Goal: Task Accomplishment & Management: Use online tool/utility

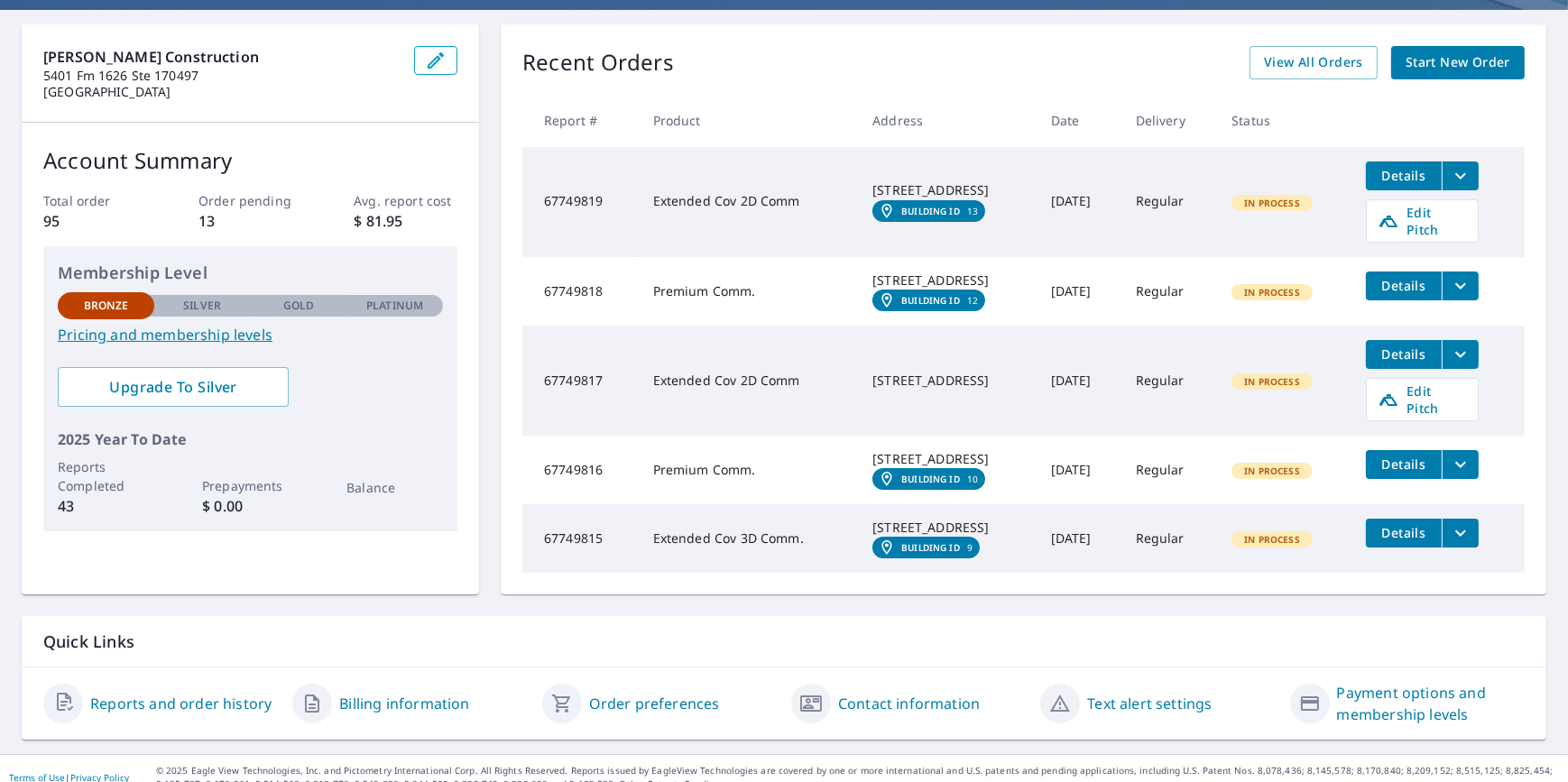
scroll to position [202, 0]
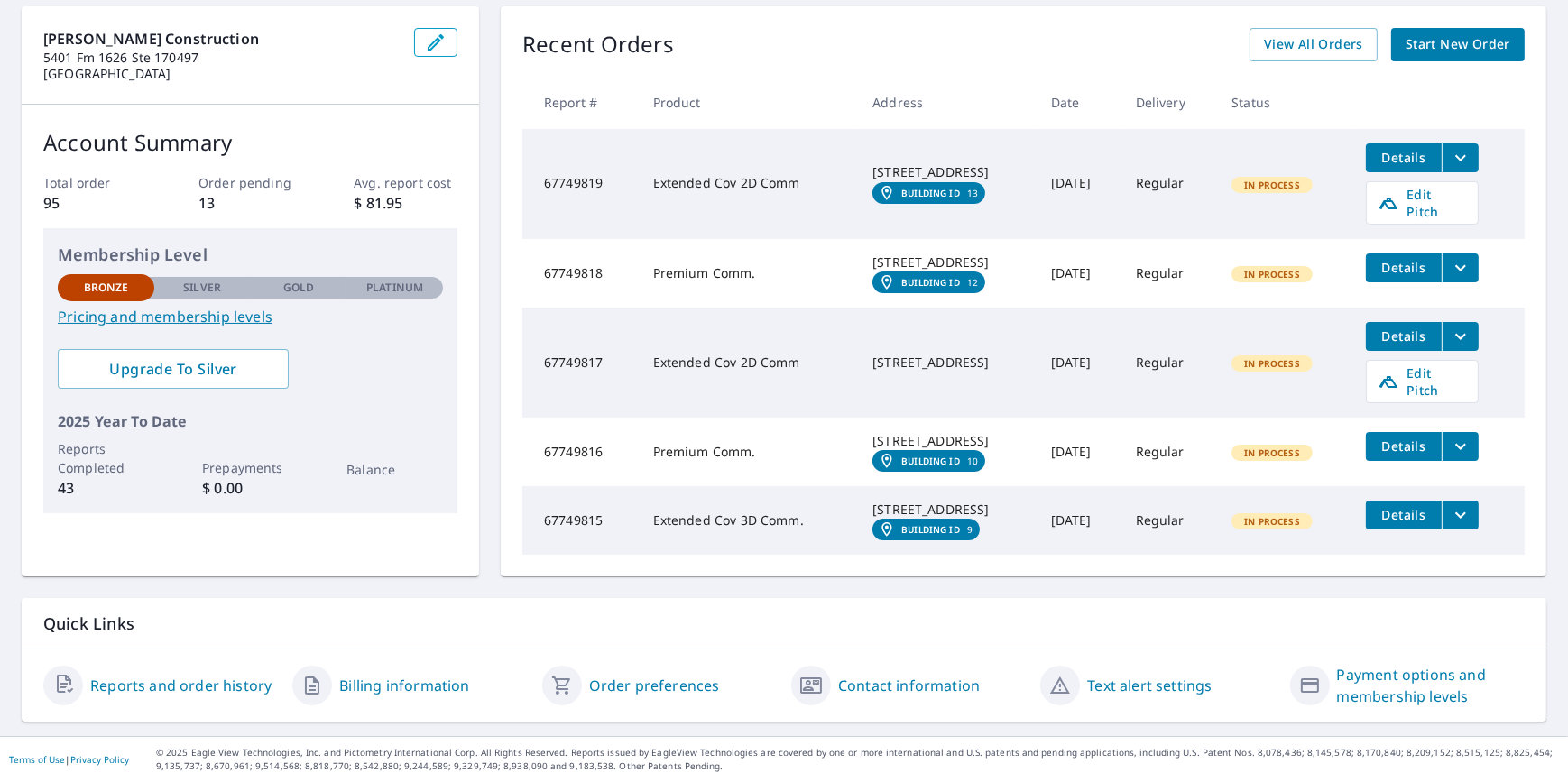
click at [216, 684] on link "Reports and order history" at bounding box center [180, 685] width 181 height 22
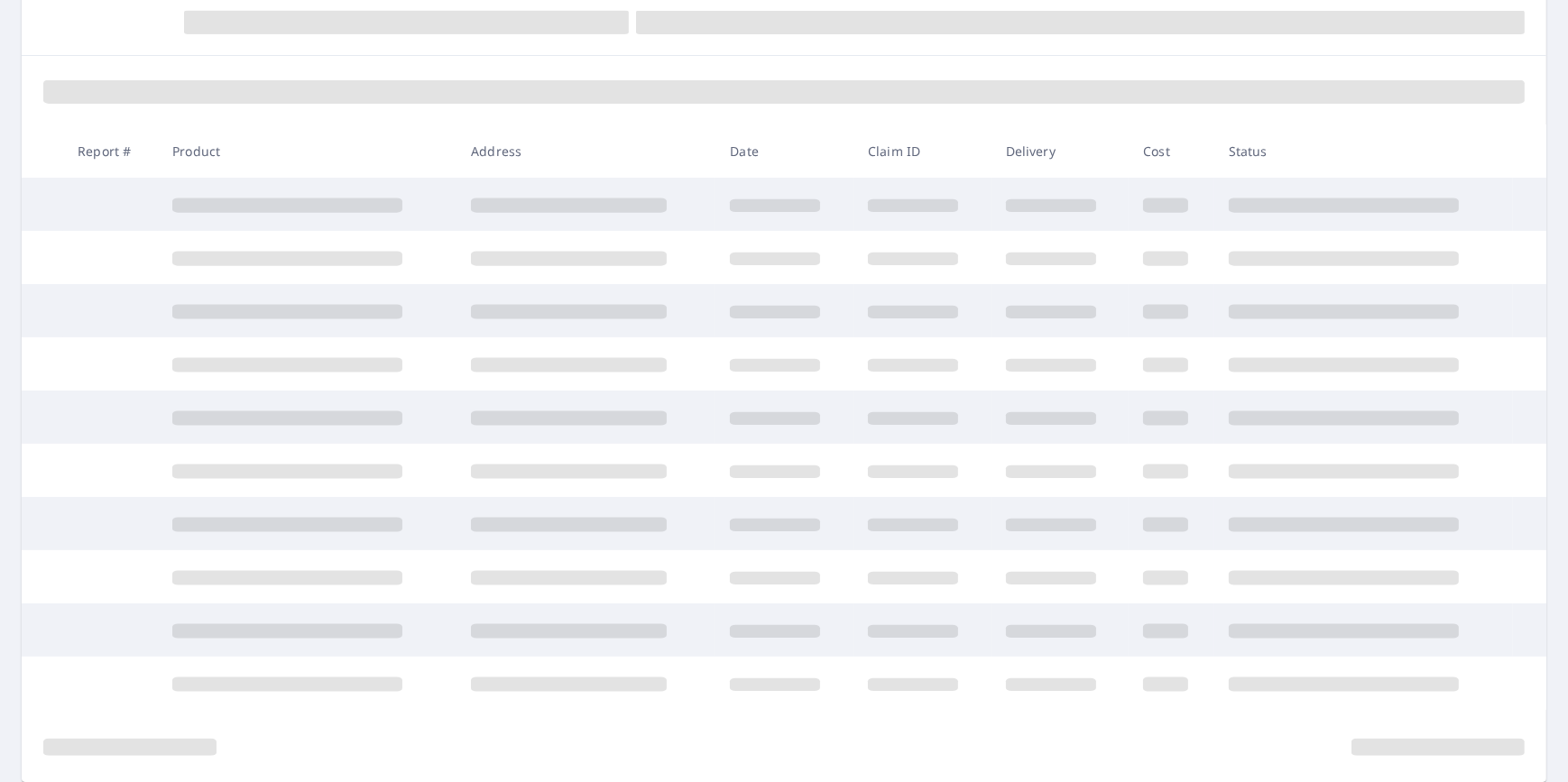
scroll to position [202, 0]
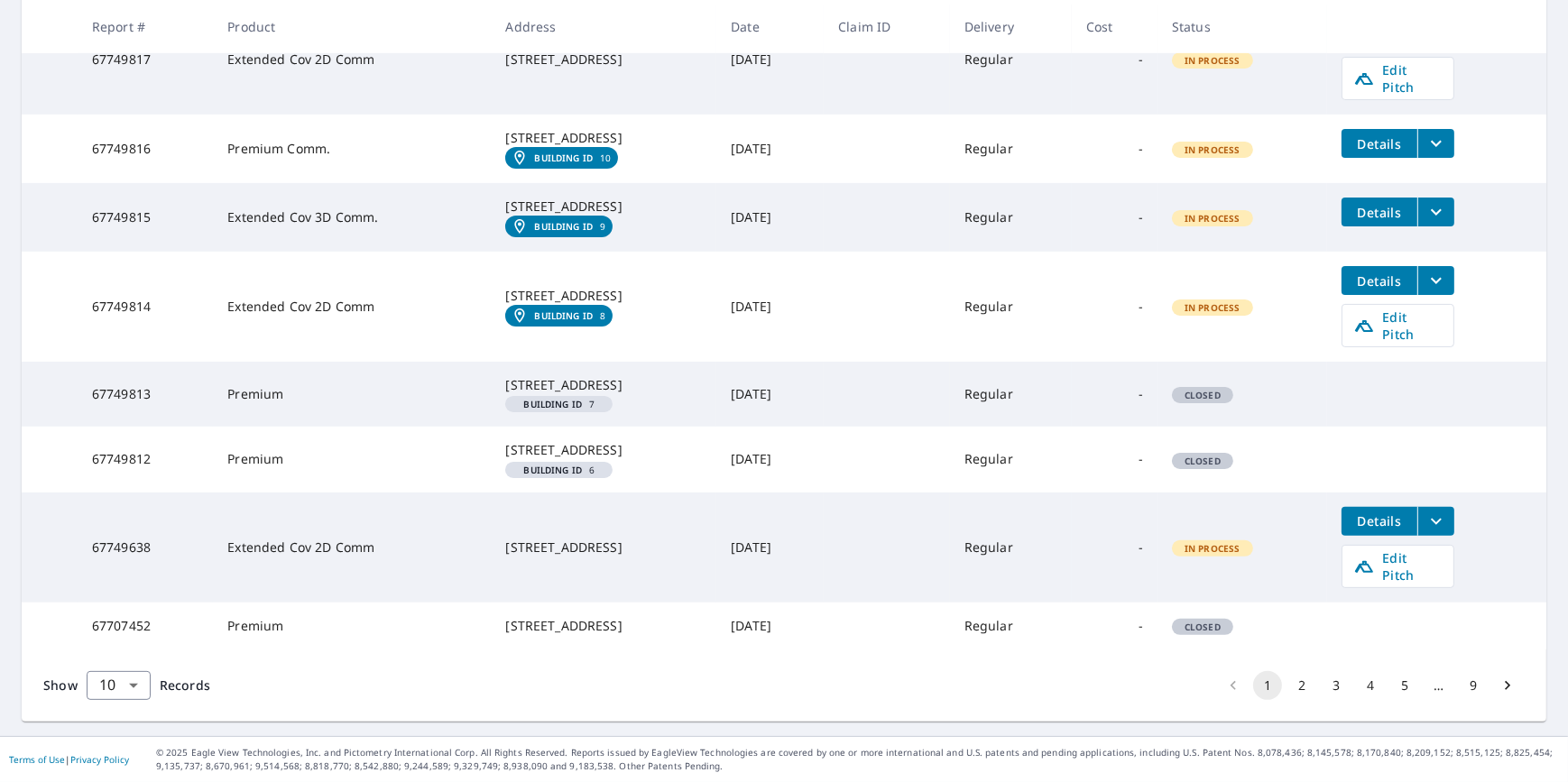
scroll to position [573, 0]
click at [517, 459] on div "5709 Jamboree Ct Austin, TX 78731" at bounding box center [603, 450] width 196 height 18
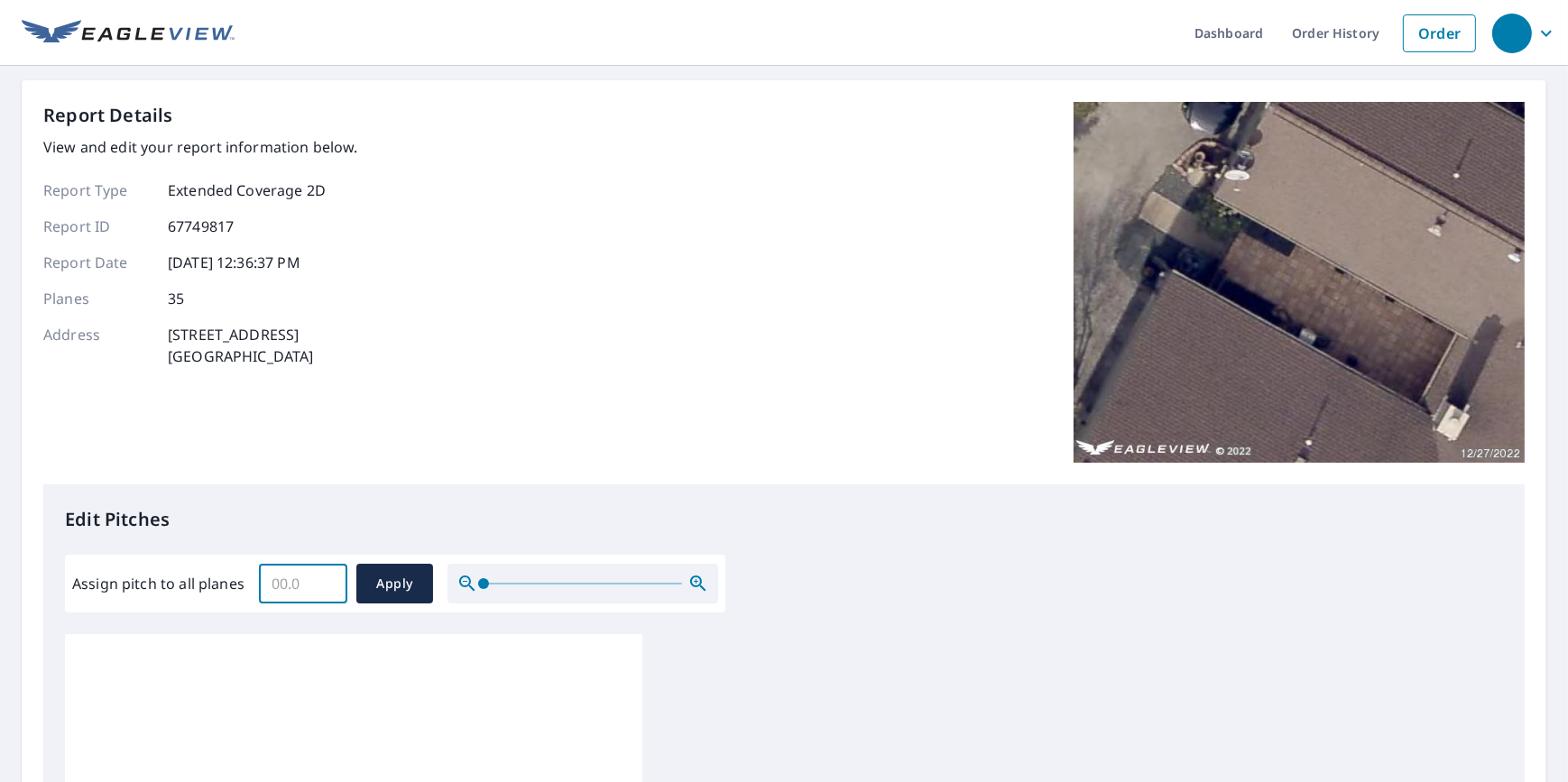
click at [266, 583] on input "Assign pitch to all planes" at bounding box center [303, 583] width 88 height 50
type input "6"
click at [398, 583] on span "Apply" at bounding box center [395, 584] width 47 height 23
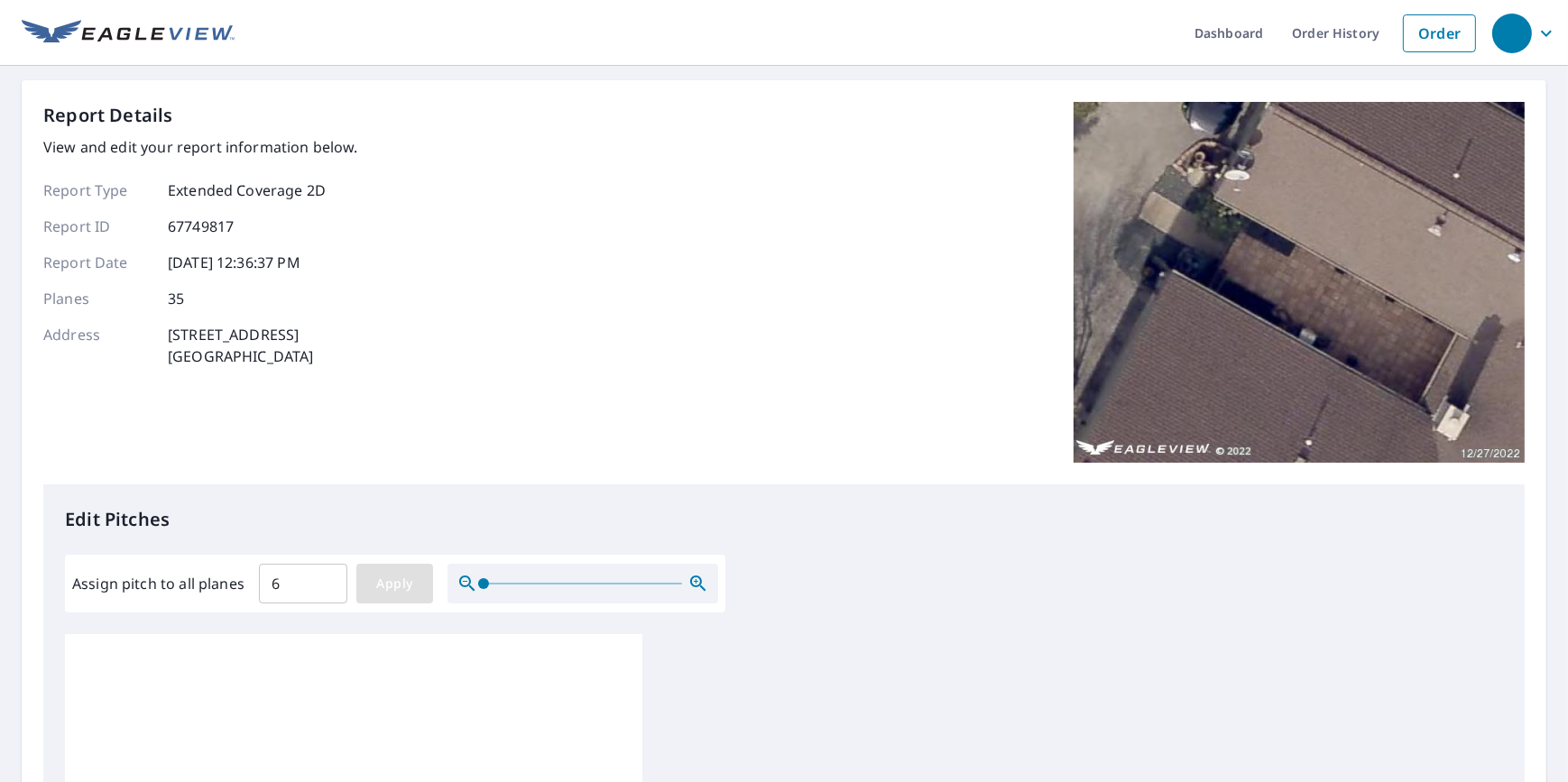
click at [386, 584] on span "Apply" at bounding box center [395, 584] width 47 height 23
click at [282, 582] on input "Assign pitch to all planes" at bounding box center [303, 583] width 88 height 50
type input "6"
click at [436, 508] on p "Edit Pitches" at bounding box center [783, 519] width 1438 height 28
click at [397, 575] on span "Apply" at bounding box center [395, 584] width 47 height 23
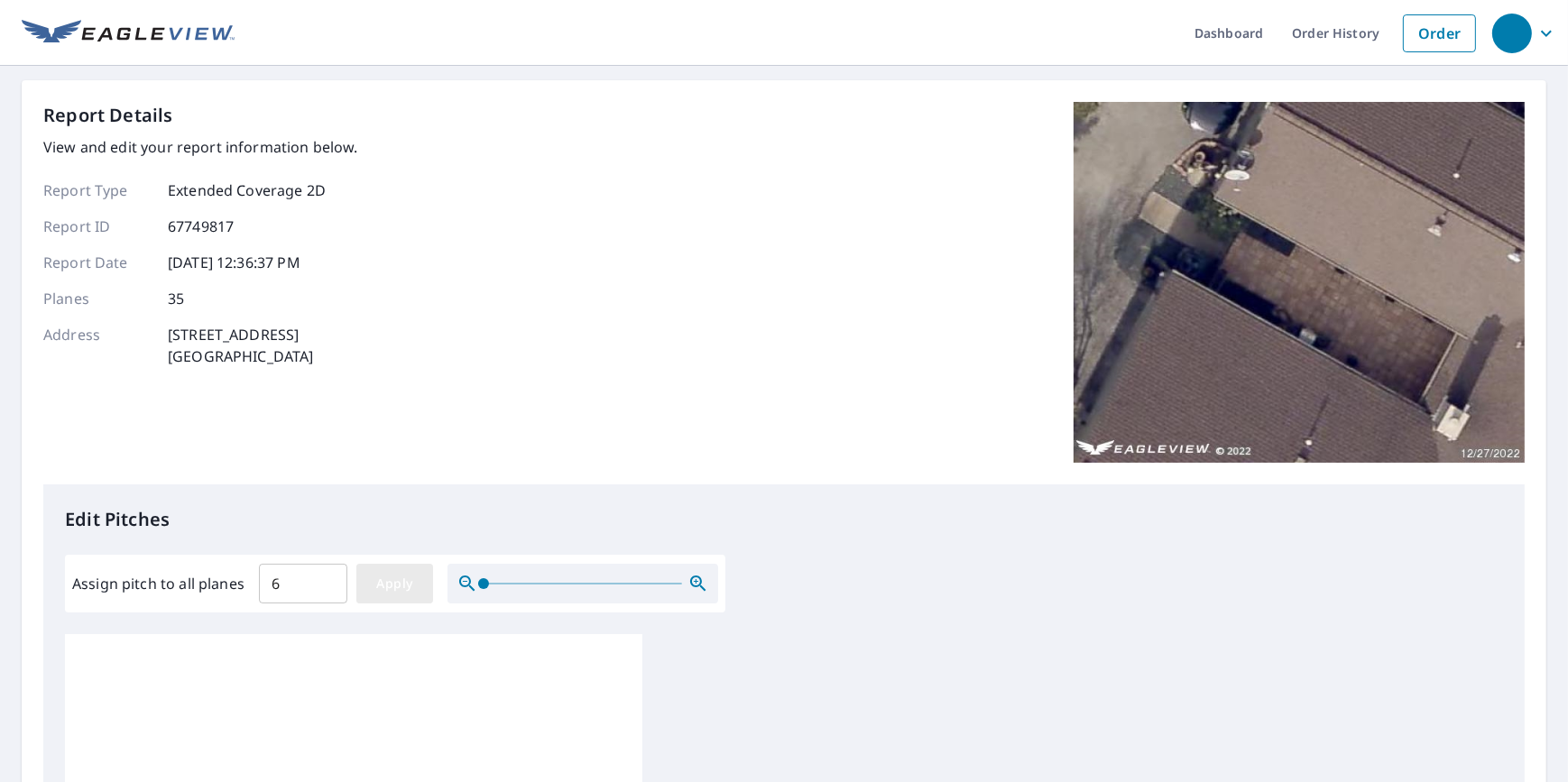
click at [387, 578] on span "Apply" at bounding box center [395, 584] width 47 height 23
click at [312, 572] on input "Assign pitch to all planes" at bounding box center [303, 583] width 88 height 50
click at [325, 577] on input "0.1" at bounding box center [303, 583] width 88 height 50
click at [325, 577] on input "0.2" at bounding box center [303, 583] width 88 height 50
click at [325, 577] on input "0.3" at bounding box center [303, 583] width 88 height 50
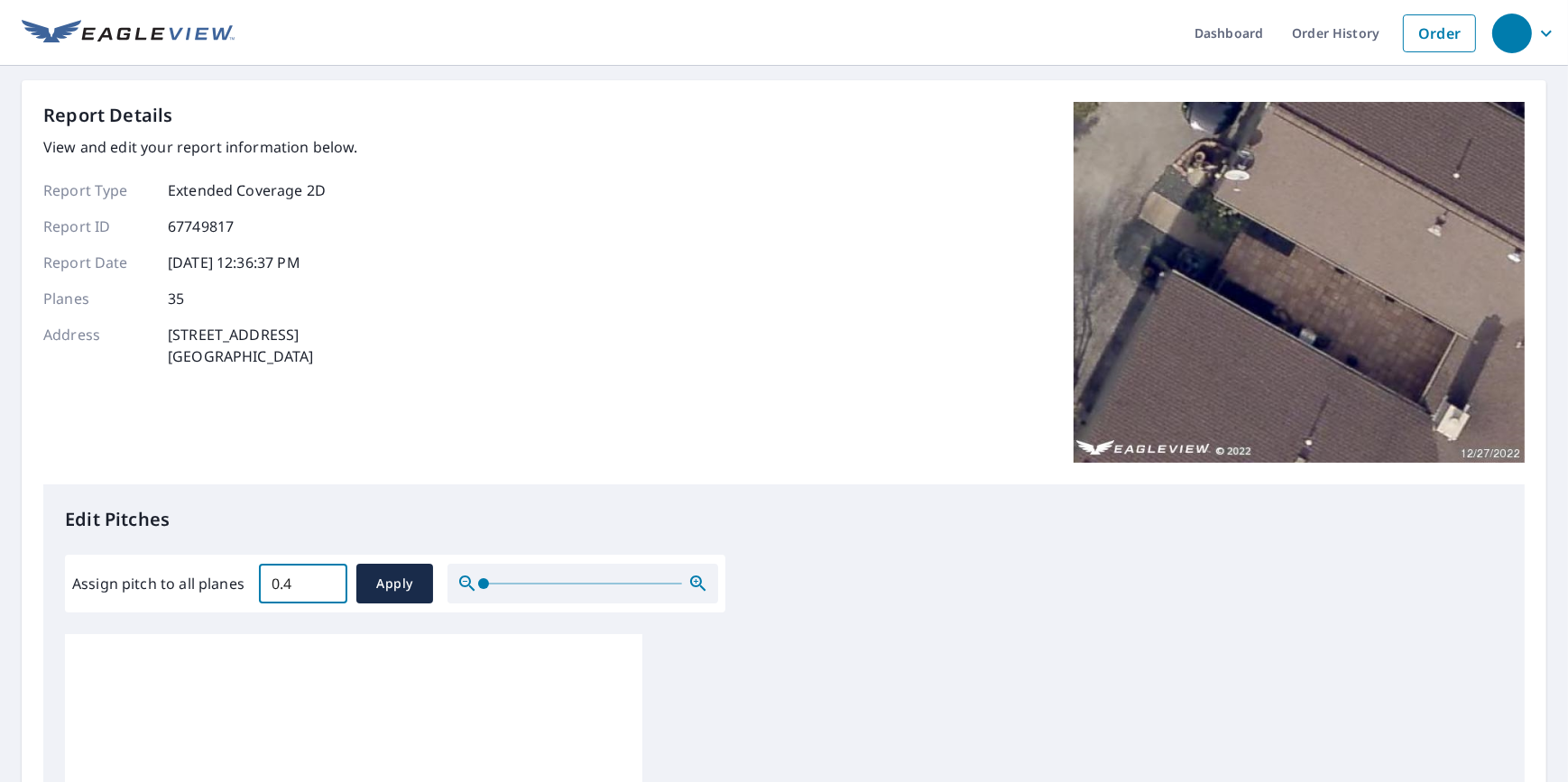
click at [325, 577] on input "0.4" at bounding box center [303, 583] width 88 height 50
click at [325, 577] on input "0.5" at bounding box center [303, 583] width 88 height 50
click at [325, 577] on input "1.9" at bounding box center [303, 583] width 88 height 50
click at [325, 577] on input "5.8" at bounding box center [303, 583] width 88 height 50
click at [325, 577] on input "5.9" at bounding box center [303, 583] width 88 height 50
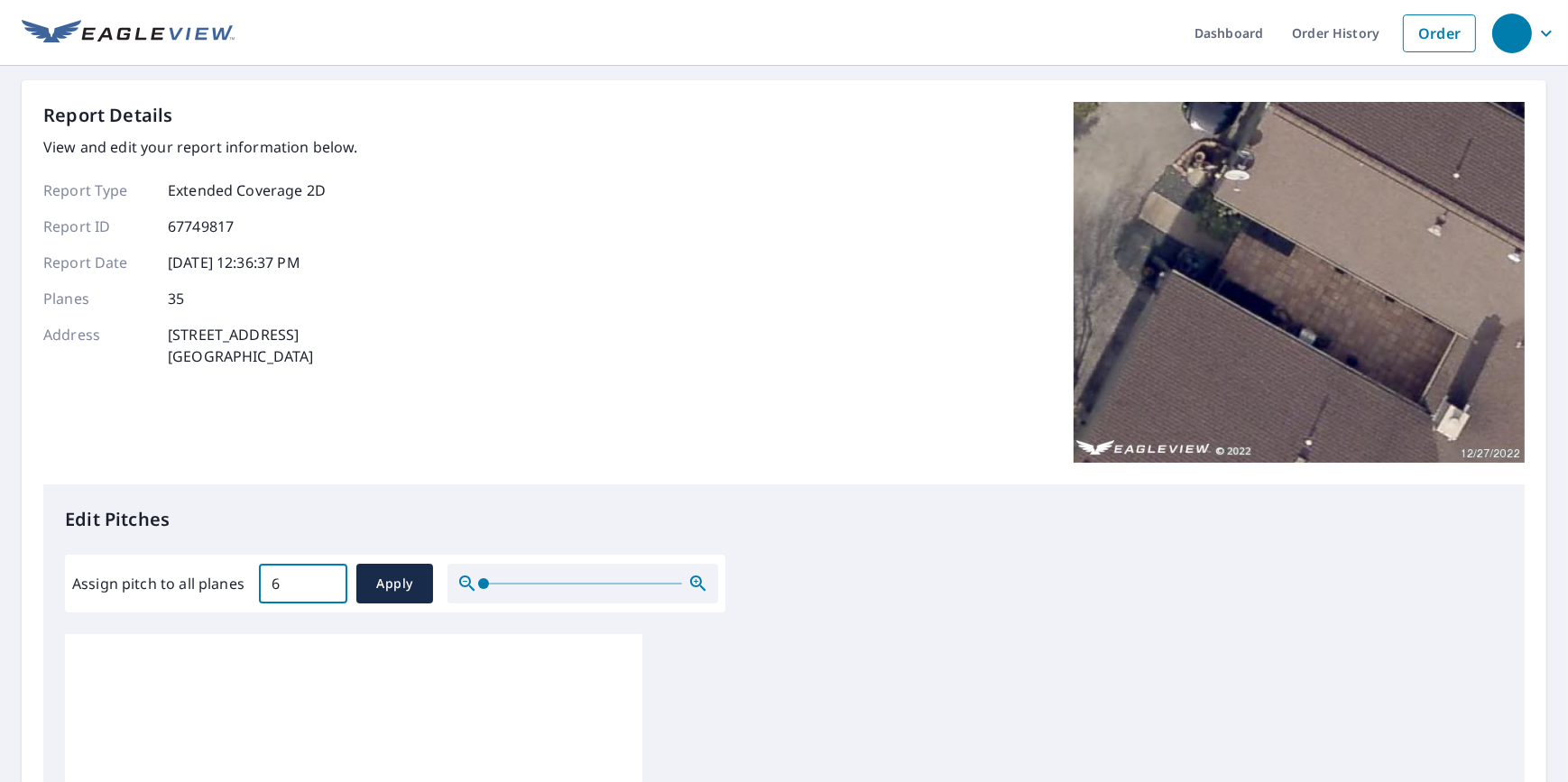
type input "6"
click at [325, 577] on input "6" at bounding box center [303, 583] width 88 height 50
click at [392, 590] on span "Apply" at bounding box center [395, 584] width 47 height 23
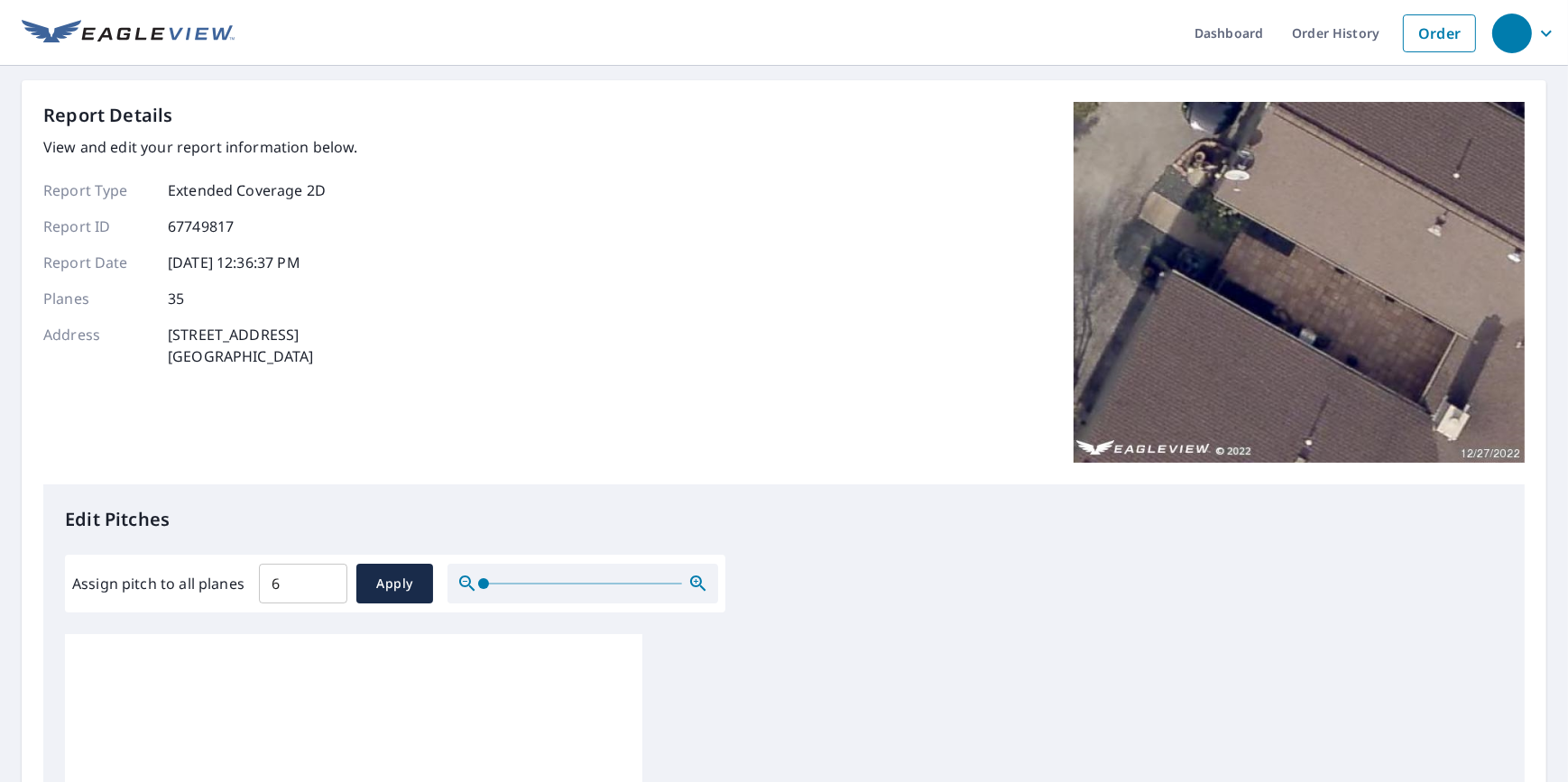
click at [669, 369] on div "Report Details View and edit your report information below. Report Type Extende…" at bounding box center [784, 292] width 1481 height 382
click at [392, 578] on span "Apply" at bounding box center [395, 584] width 47 height 23
click at [694, 581] on icon "button" at bounding box center [696, 581] width 5 height 5
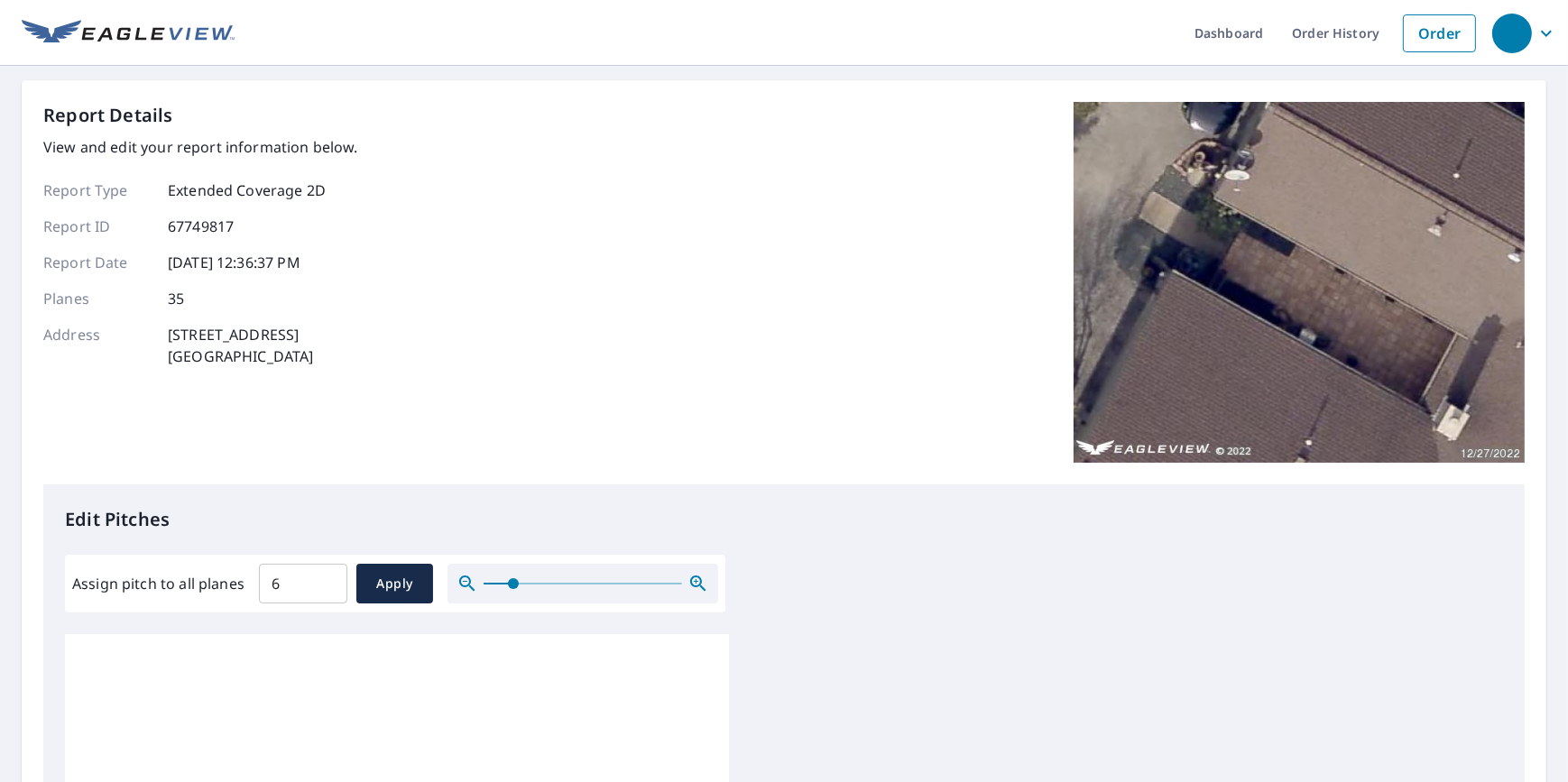
click at [694, 581] on icon "button" at bounding box center [696, 581] width 5 height 5
click at [698, 581] on icon "button" at bounding box center [698, 583] width 22 height 22
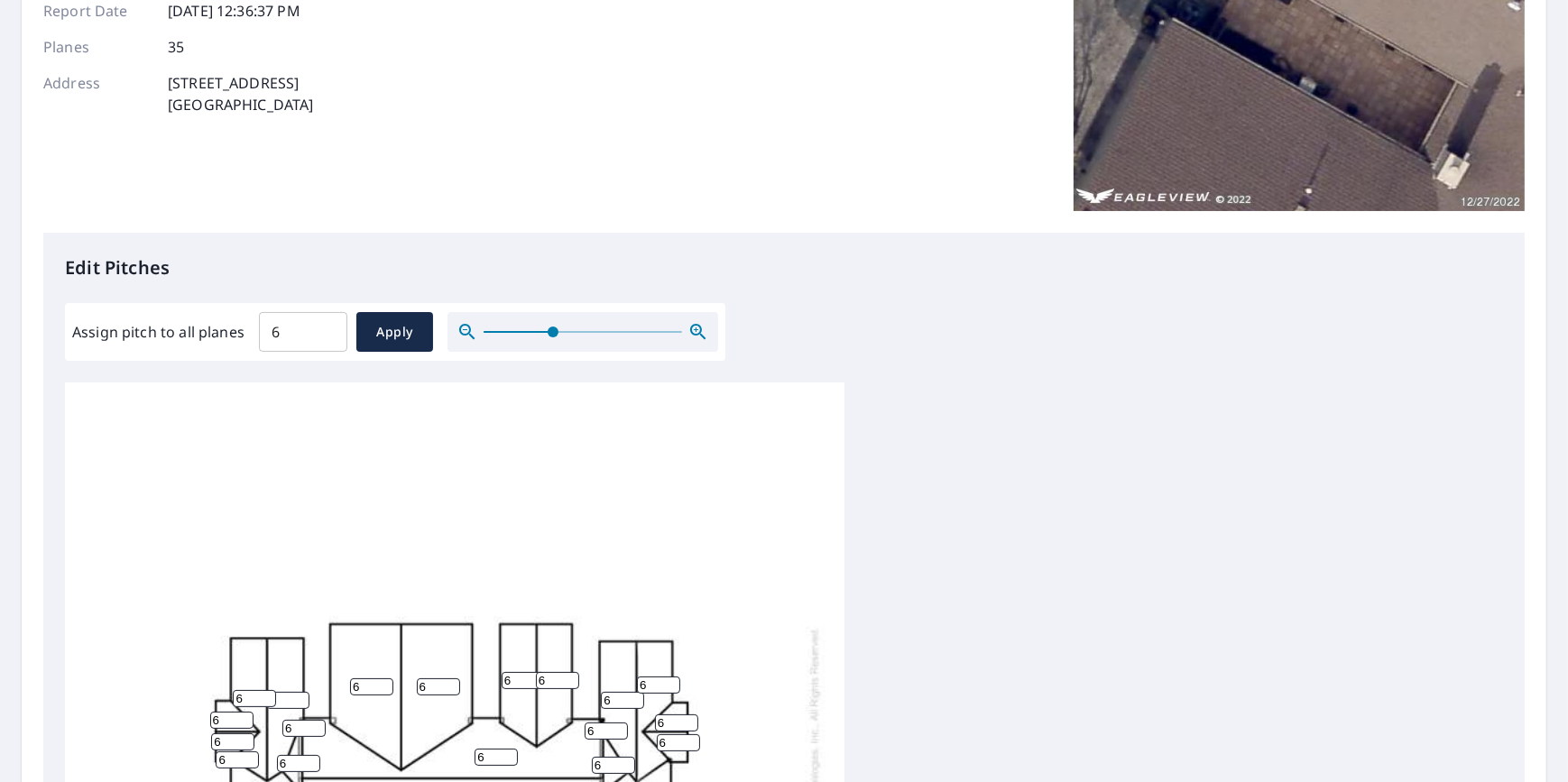
scroll to position [382, 0]
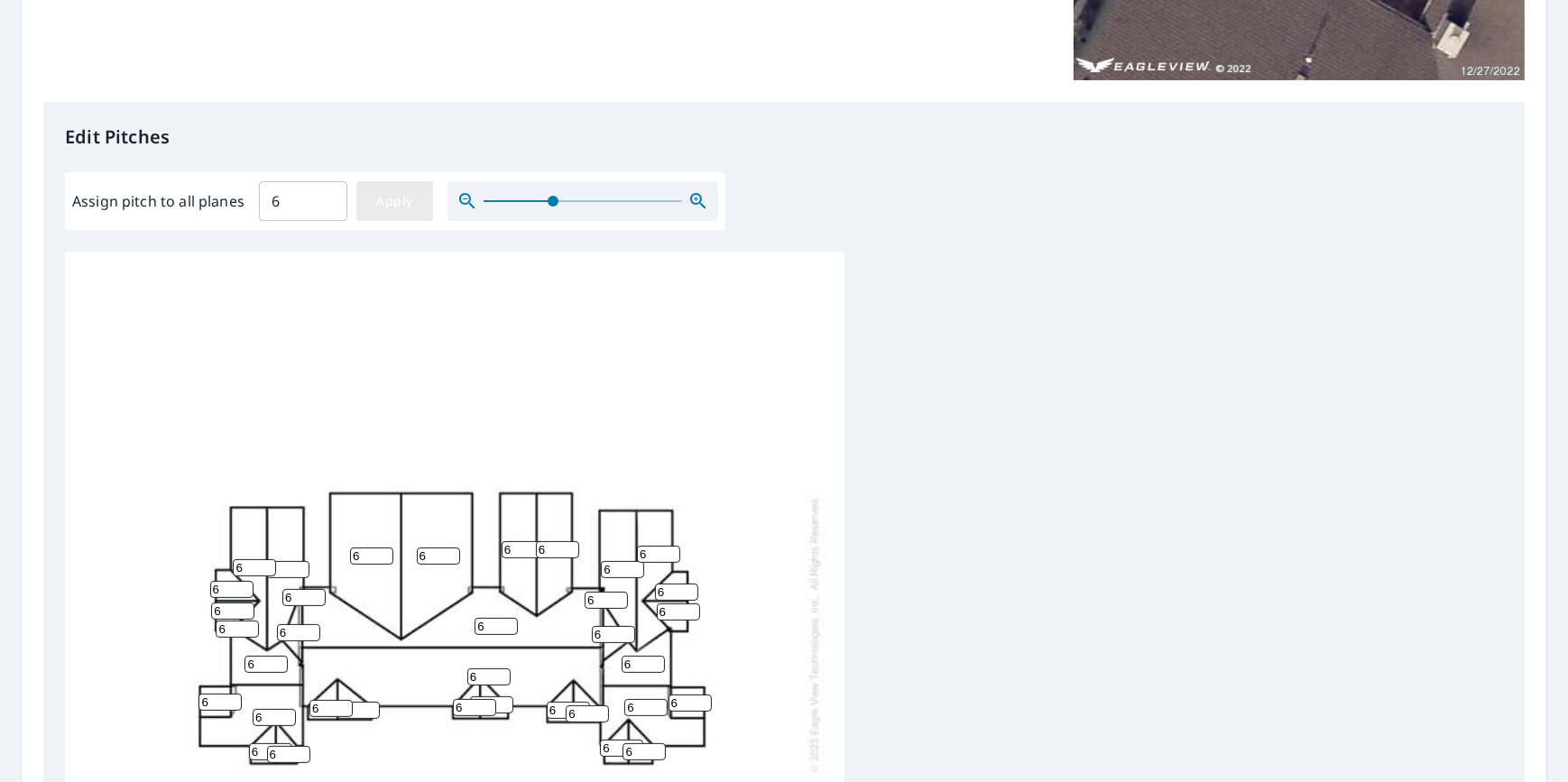
click at [409, 201] on span "Apply" at bounding box center [395, 202] width 47 height 23
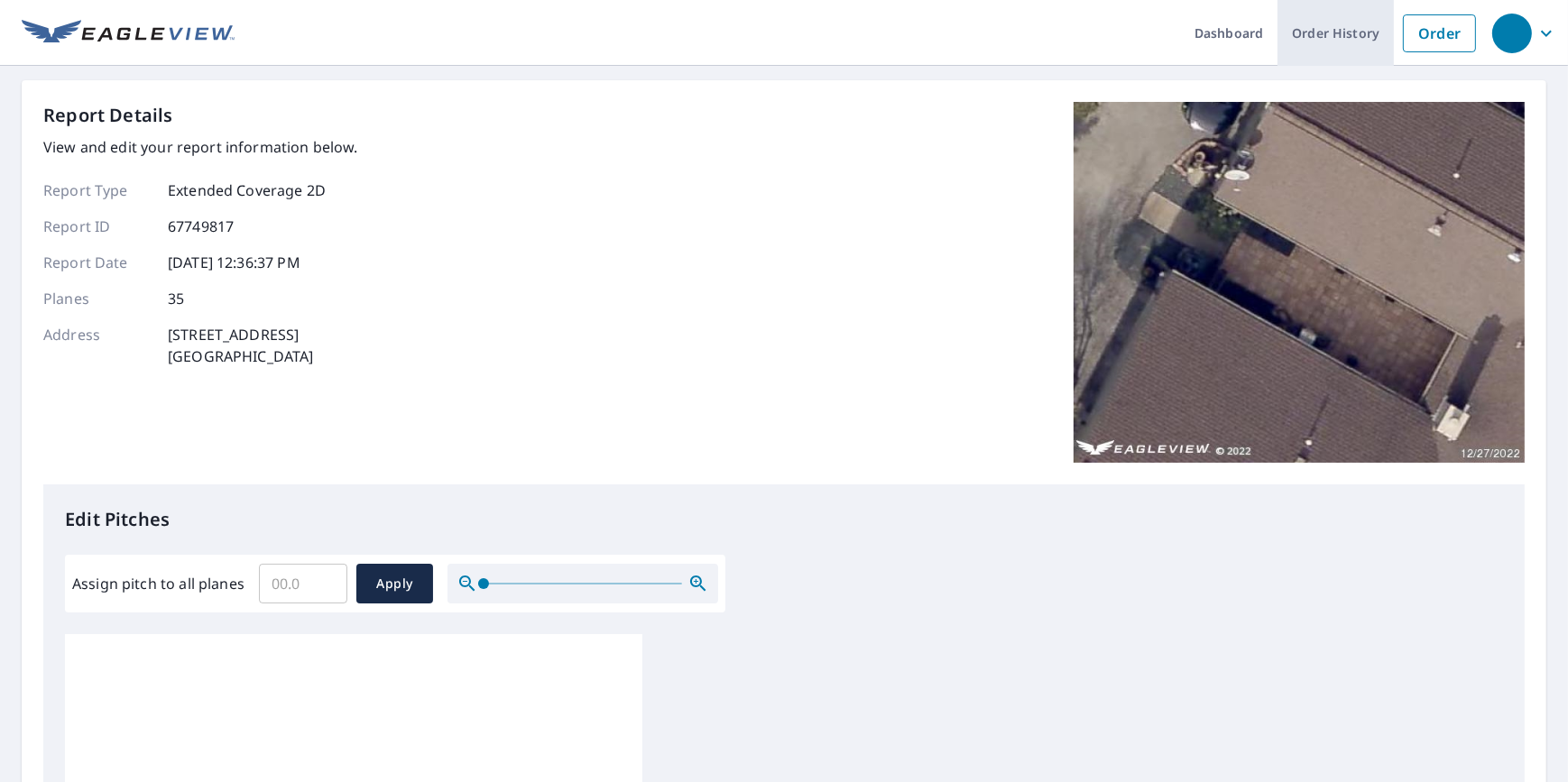
click at [1315, 28] on link "Order History" at bounding box center [1335, 32] width 117 height 65
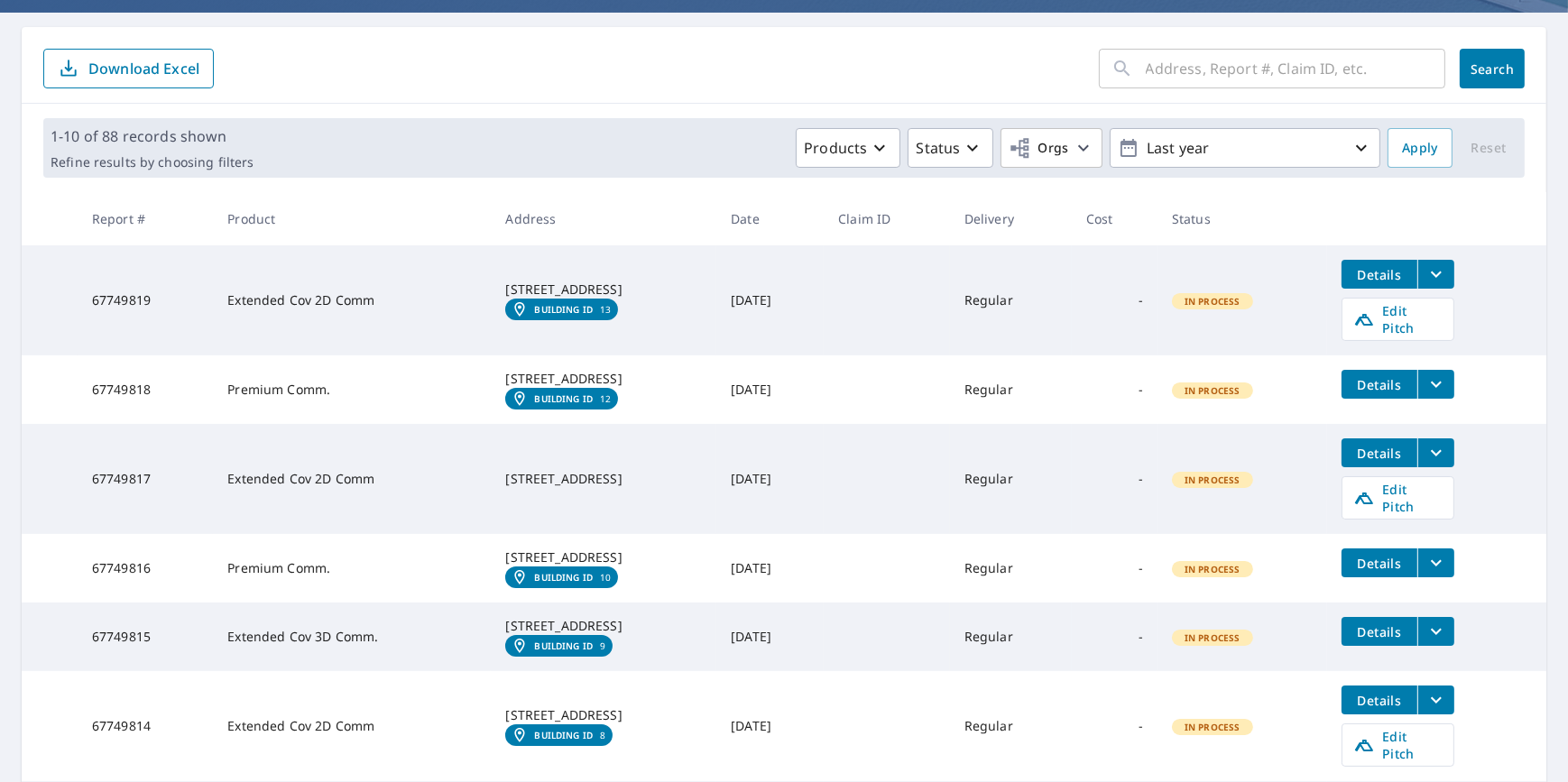
scroll to position [156, 0]
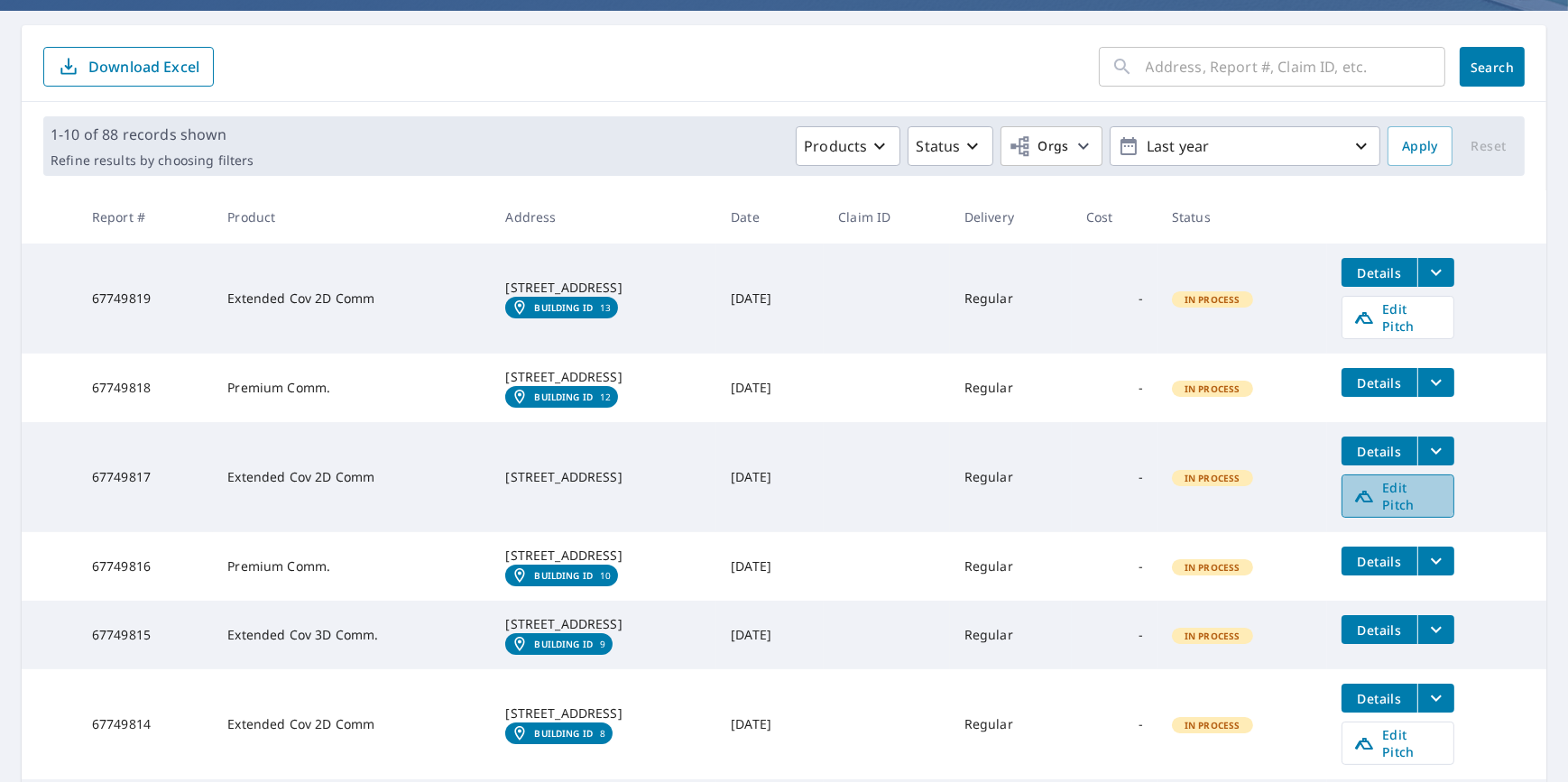
click at [1395, 496] on span "Edit Pitch" at bounding box center [1398, 496] width 89 height 34
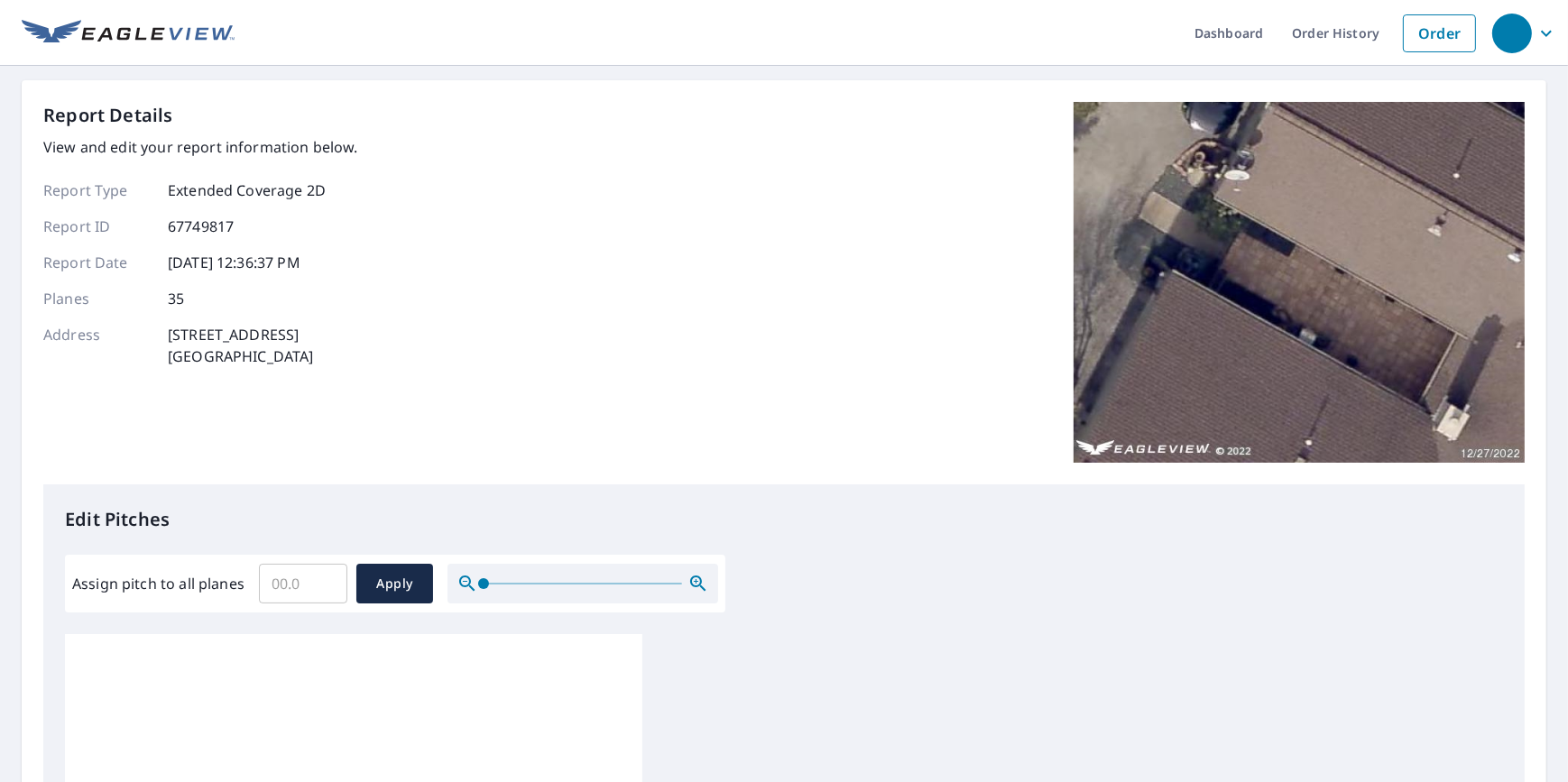
click at [285, 585] on input "Assign pitch to all planes" at bounding box center [303, 583] width 88 height 50
type input "6"
click at [387, 586] on span "Apply" at bounding box center [395, 584] width 47 height 23
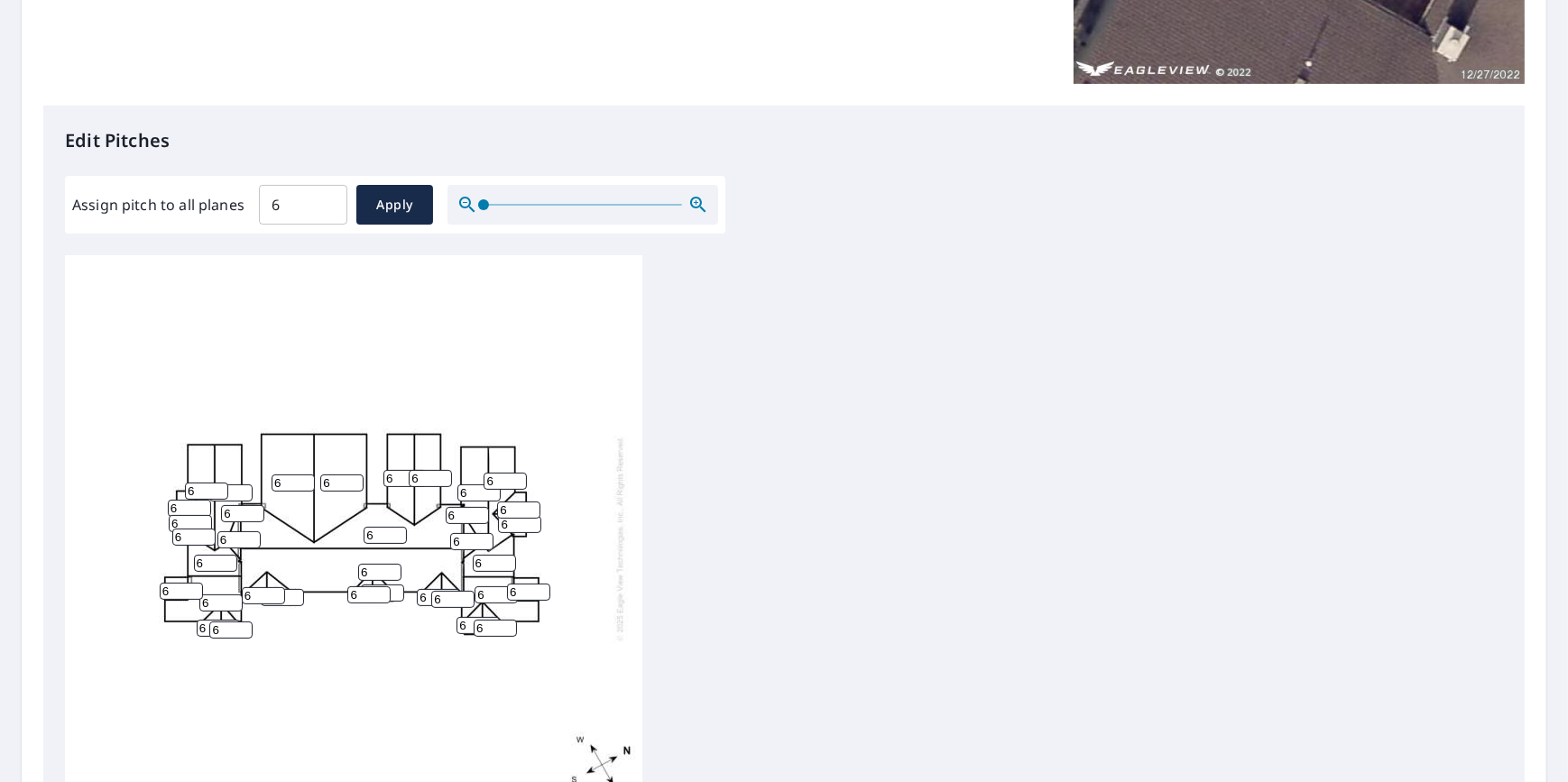
scroll to position [644, 0]
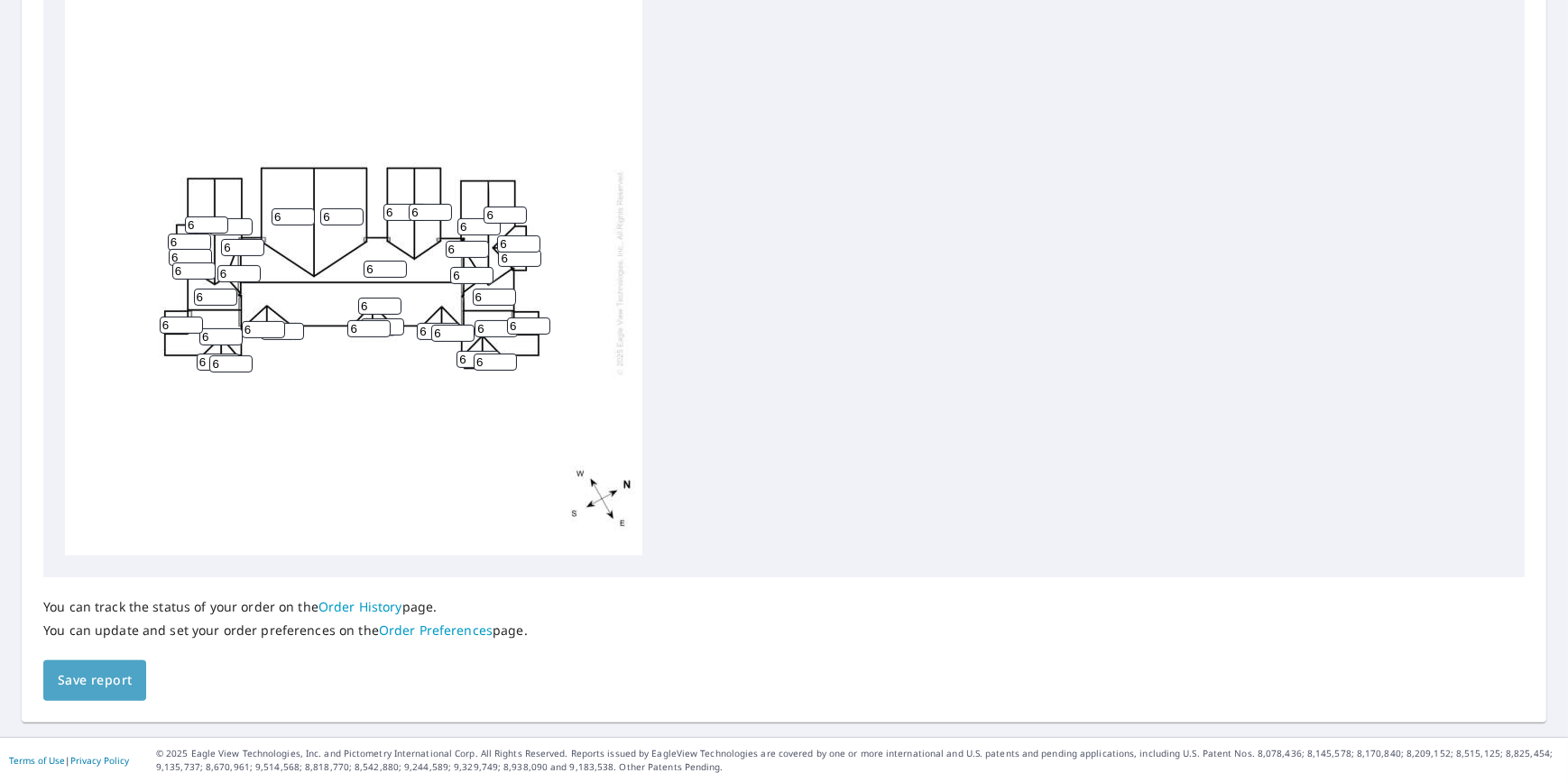
click at [101, 677] on span "Save report" at bounding box center [95, 680] width 74 height 23
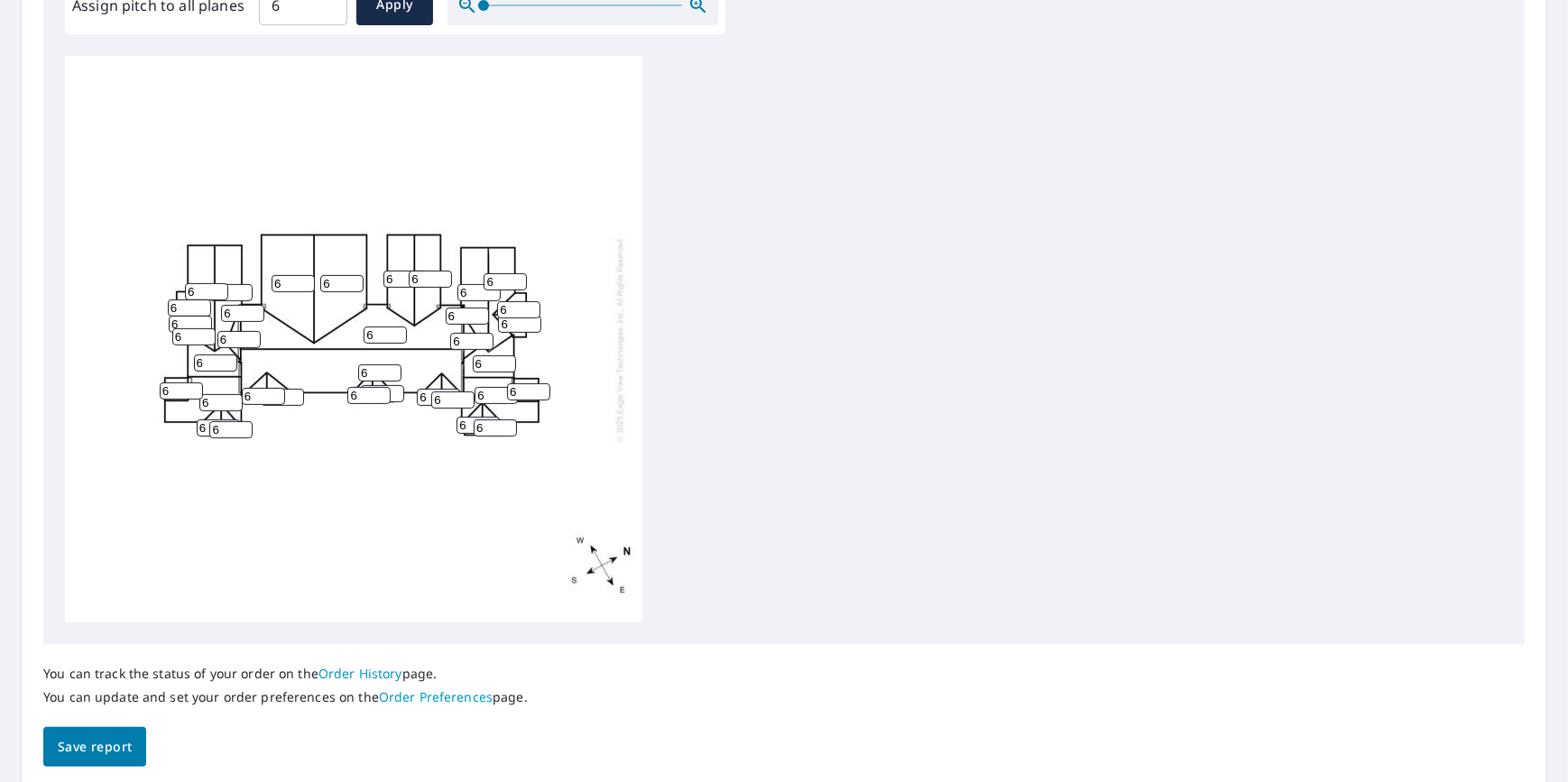
scroll to position [0, 0]
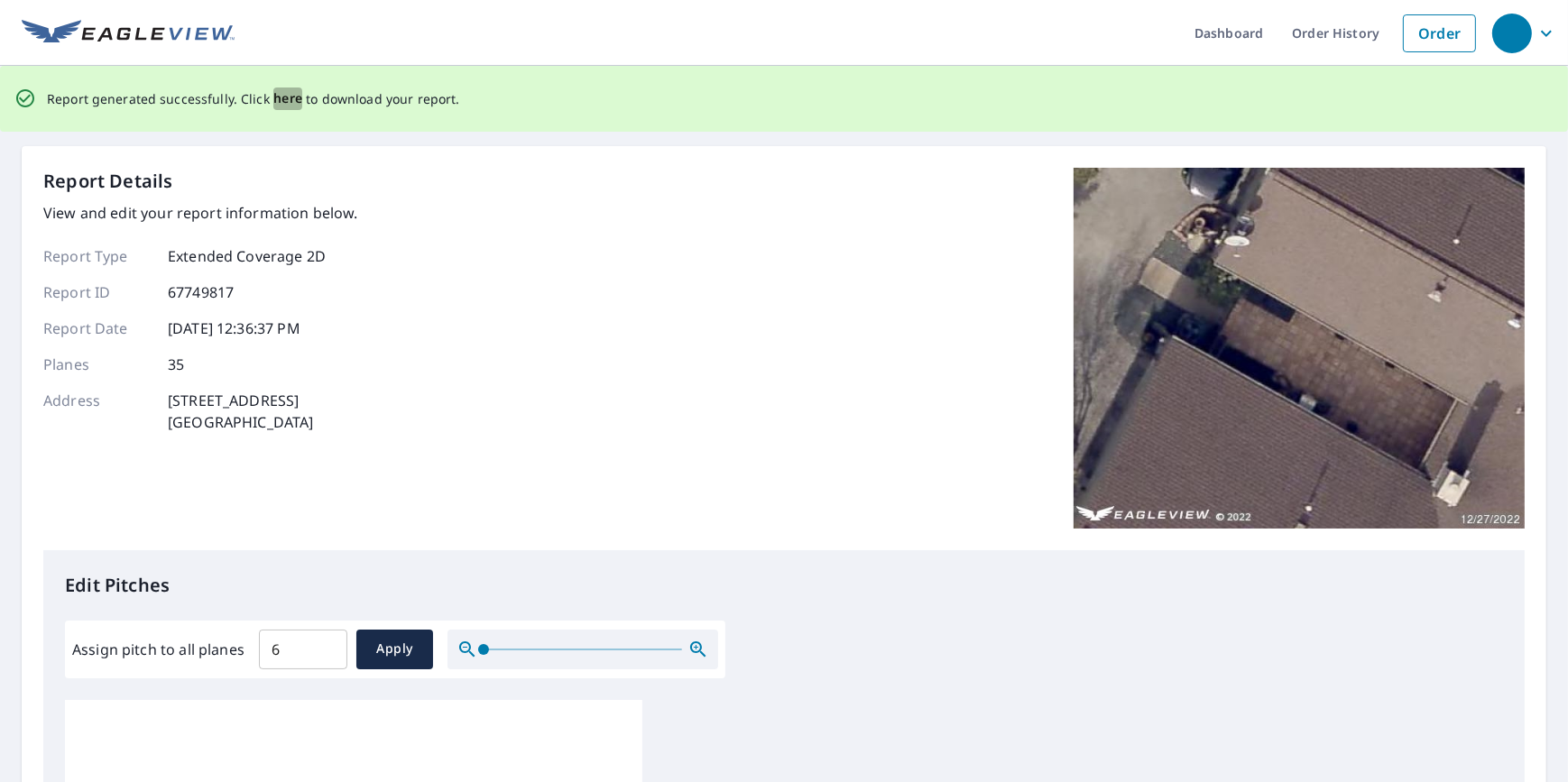
click at [277, 97] on span "here" at bounding box center [288, 99] width 29 height 23
